Goal: Task Accomplishment & Management: Use online tool/utility

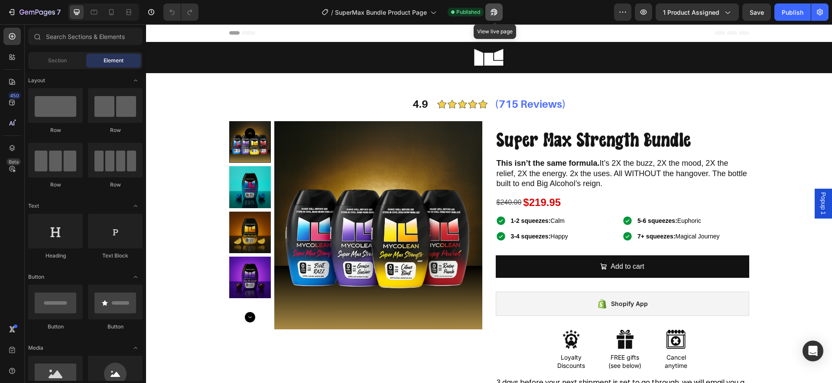
click at [489, 9] on button "button" at bounding box center [493, 11] width 17 height 17
click at [18, 14] on div "7" at bounding box center [33, 12] width 53 height 10
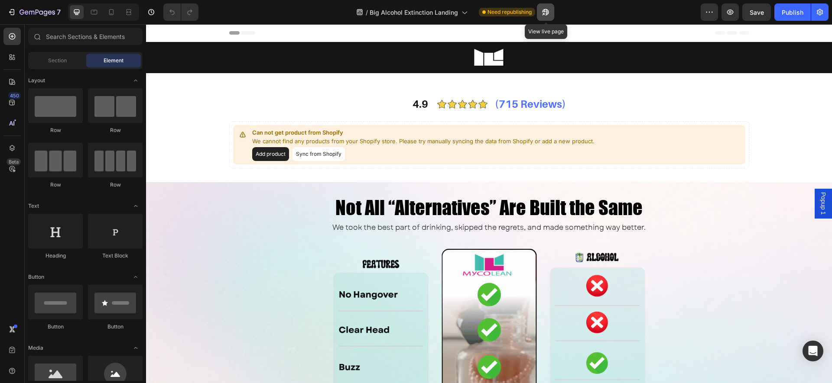
click at [548, 12] on icon "button" at bounding box center [545, 12] width 9 height 9
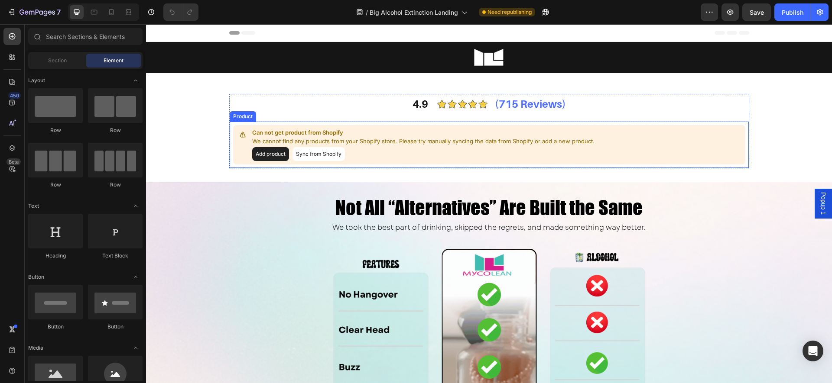
click at [423, 143] on p "We cannot find any products from your Shopify store. Please try manually syncin…" at bounding box center [423, 141] width 342 height 9
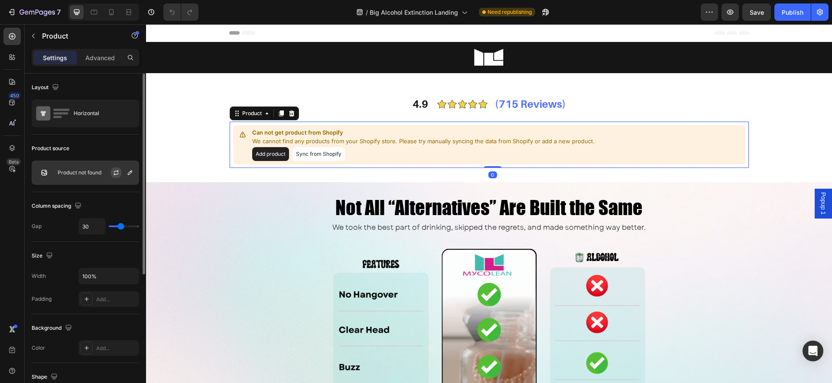
click at [111, 173] on button "button" at bounding box center [116, 173] width 10 height 10
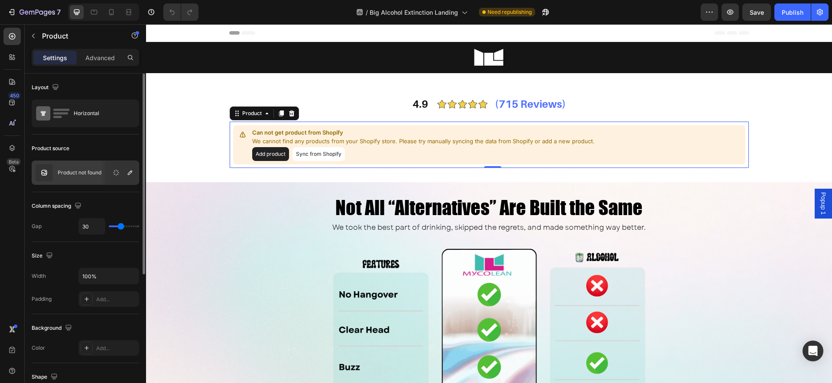
drag, startPoint x: 101, startPoint y: 175, endPoint x: 111, endPoint y: 174, distance: 10.9
click at [103, 175] on div at bounding box center [120, 172] width 38 height 23
click at [136, 175] on div at bounding box center [120, 172] width 38 height 23
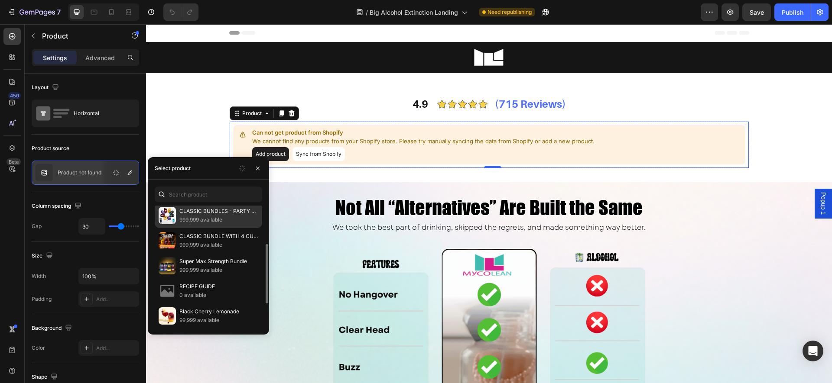
scroll to position [113, 0]
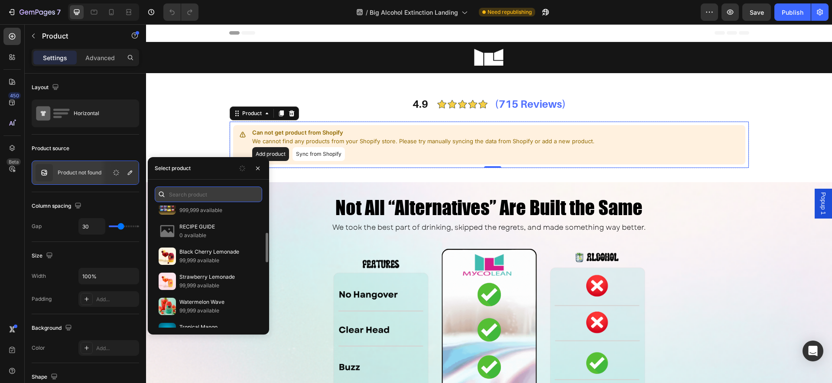
click at [211, 197] on input "text" at bounding box center [208, 195] width 107 height 16
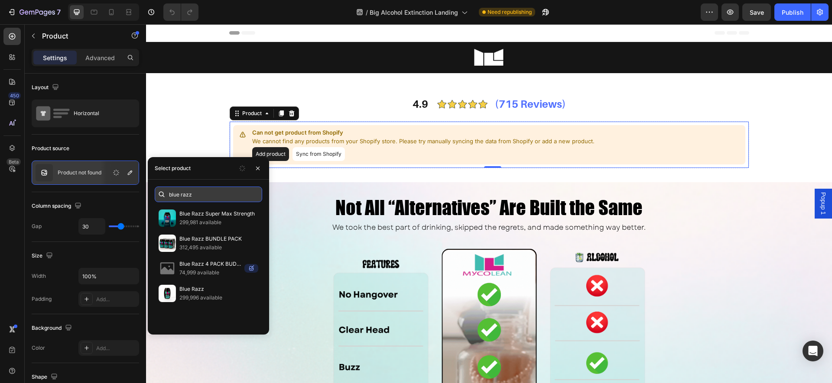
scroll to position [0, 0]
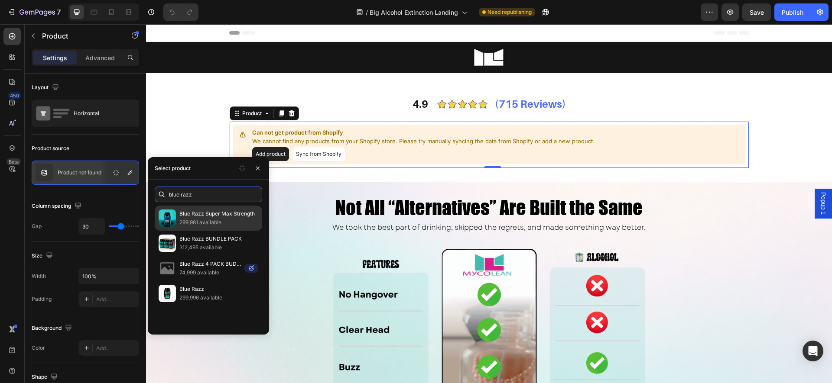
type input "blue razz"
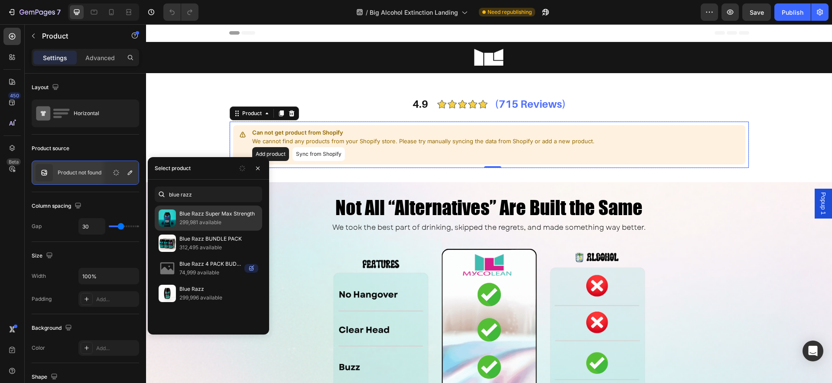
click at [229, 220] on p "299,981 available" at bounding box center [218, 222] width 79 height 9
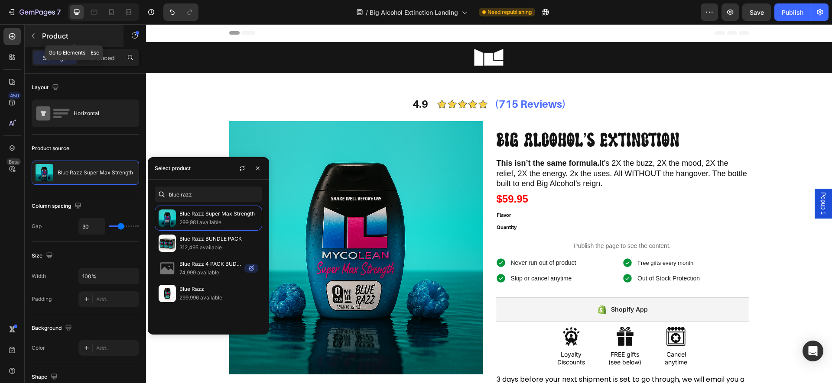
click at [31, 36] on icon "button" at bounding box center [33, 35] width 7 height 7
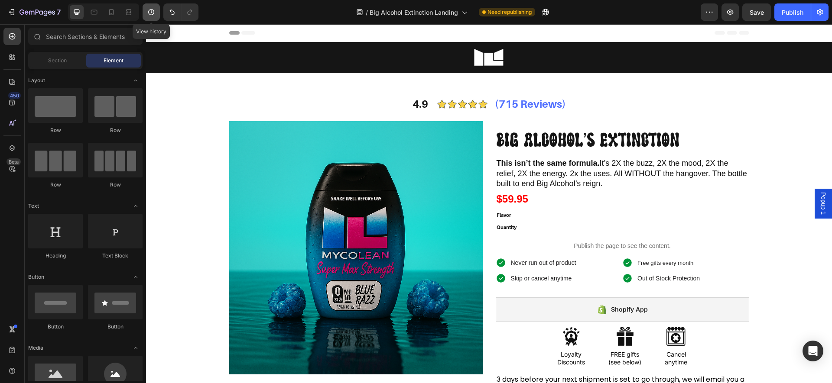
click at [147, 11] on icon "button" at bounding box center [151, 12] width 9 height 9
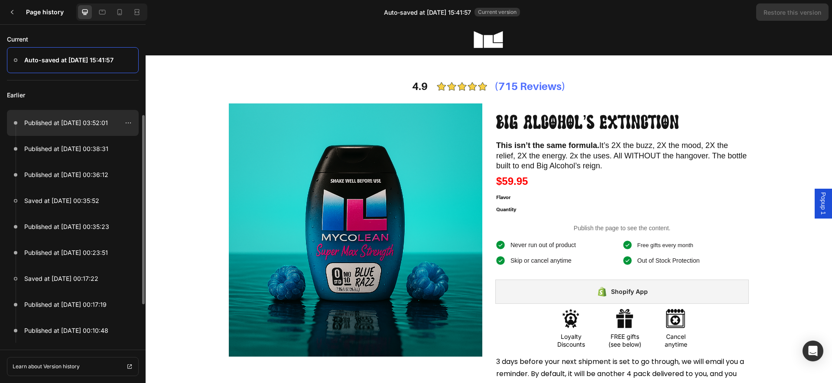
click at [62, 126] on p "Published at Sep 25, 03:52:01" at bounding box center [66, 123] width 84 height 10
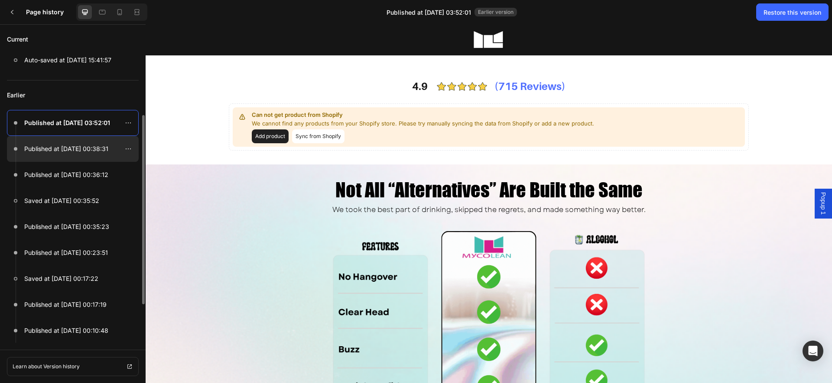
click at [52, 147] on p "Published at Sep 25, 00:38:31" at bounding box center [66, 149] width 84 height 10
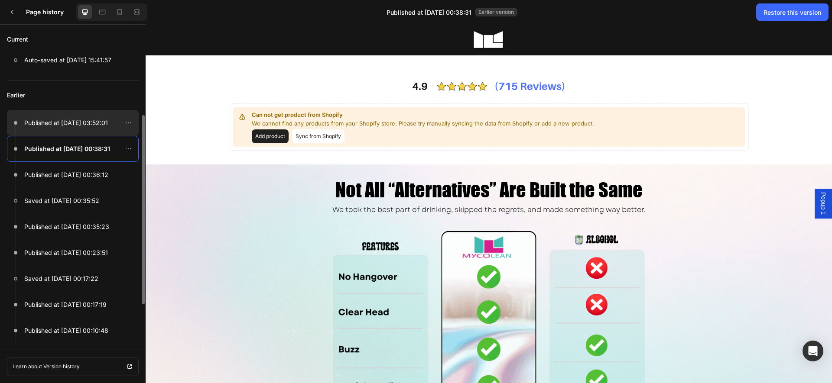
click at [62, 123] on p "Published at Sep 25, 03:52:01" at bounding box center [66, 123] width 84 height 10
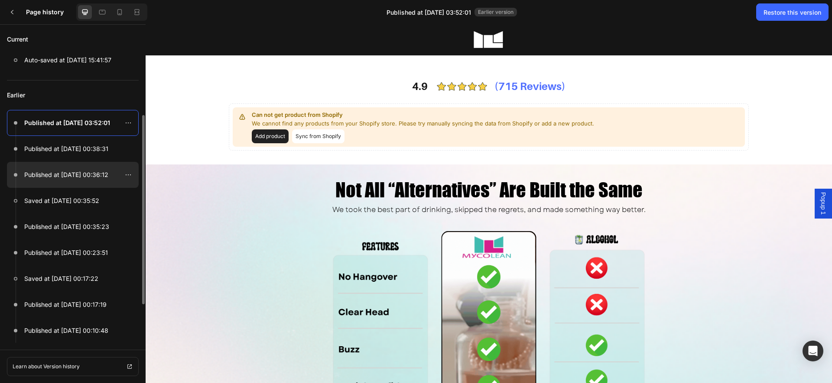
click at [63, 176] on p "Published at Sep 25, 00:36:12" at bounding box center [66, 175] width 84 height 10
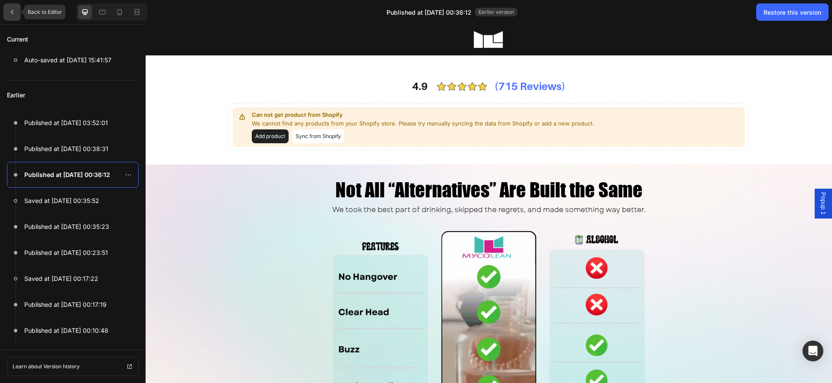
click at [16, 13] on div at bounding box center [11, 11] width 17 height 17
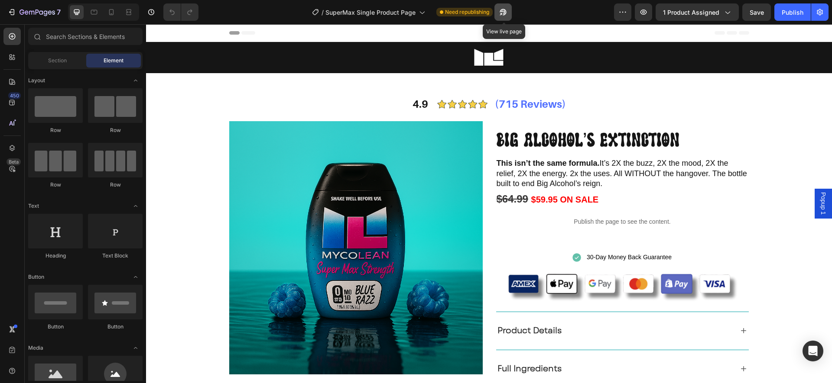
click at [504, 11] on icon "button" at bounding box center [503, 12] width 9 height 9
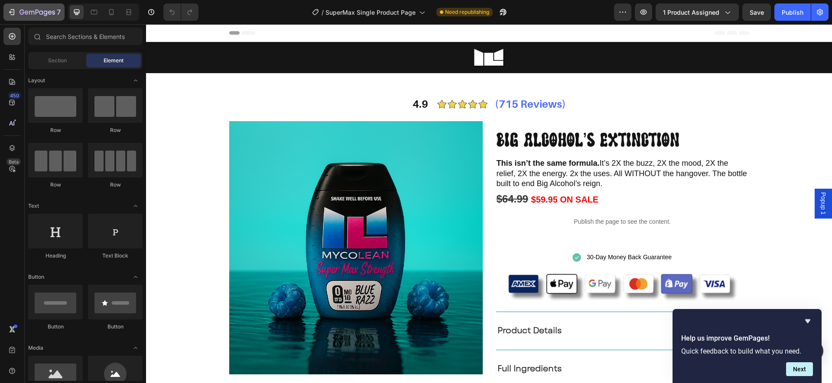
click at [14, 10] on icon "button" at bounding box center [11, 12] width 9 height 9
